Goal: Find specific page/section: Find specific page/section

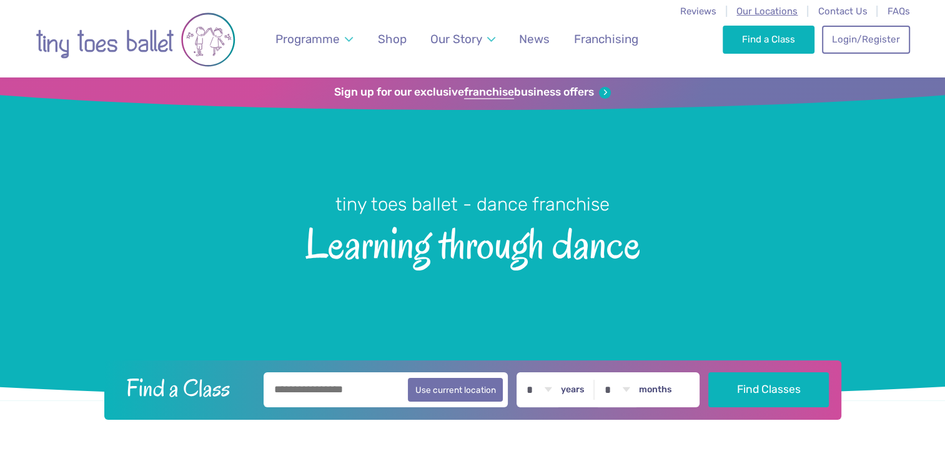
click at [744, 11] on span "Our Locations" at bounding box center [766, 11] width 61 height 11
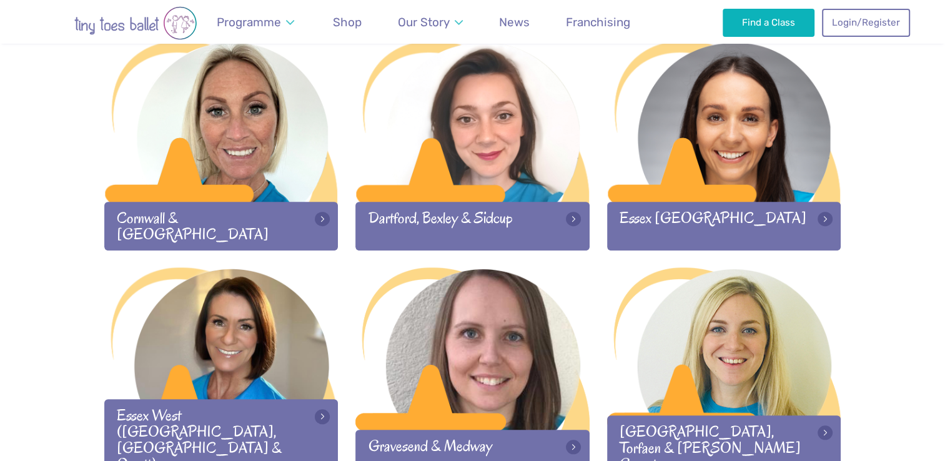
scroll to position [839, 0]
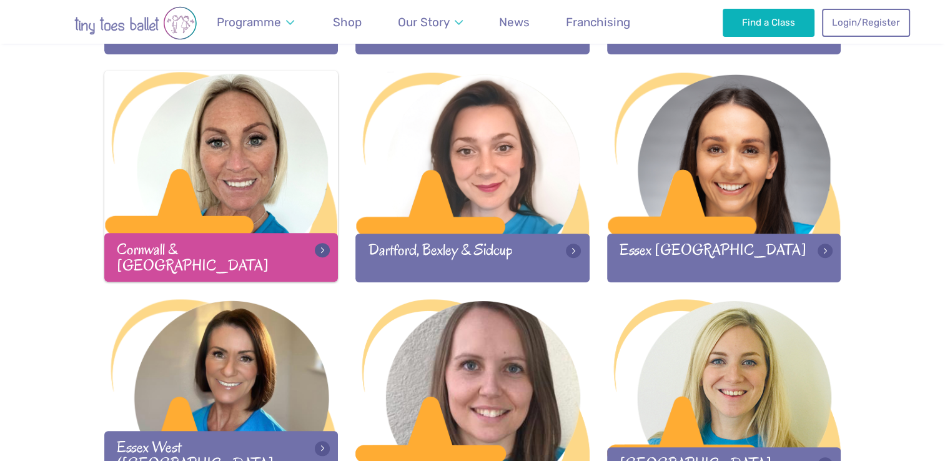
click at [284, 211] on div at bounding box center [221, 153] width 234 height 165
